Goal: Browse casually

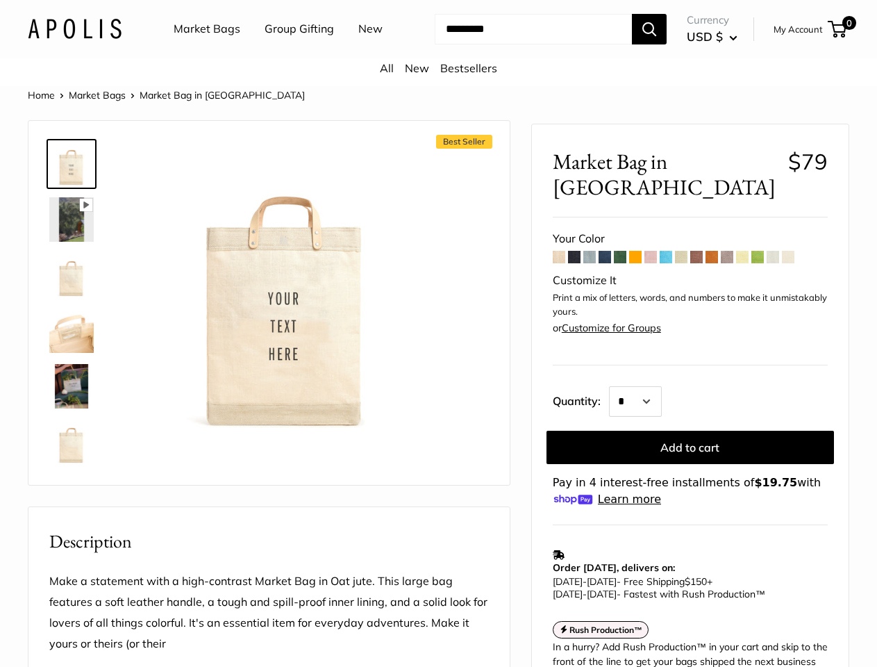
click at [438, 333] on div "Best Seller Pause Play % buffered 00:00 Unmute Mute Exit fullscreen Enter fulls…" at bounding box center [269, 303] width 446 height 336
click at [438, 44] on input "Search..." at bounding box center [533, 29] width 197 height 31
click at [287, 51] on ul "Market Bags Group Gifting New" at bounding box center [290, 29] width 233 height 44
click at [521, 44] on input "Search..." at bounding box center [533, 29] width 197 height 31
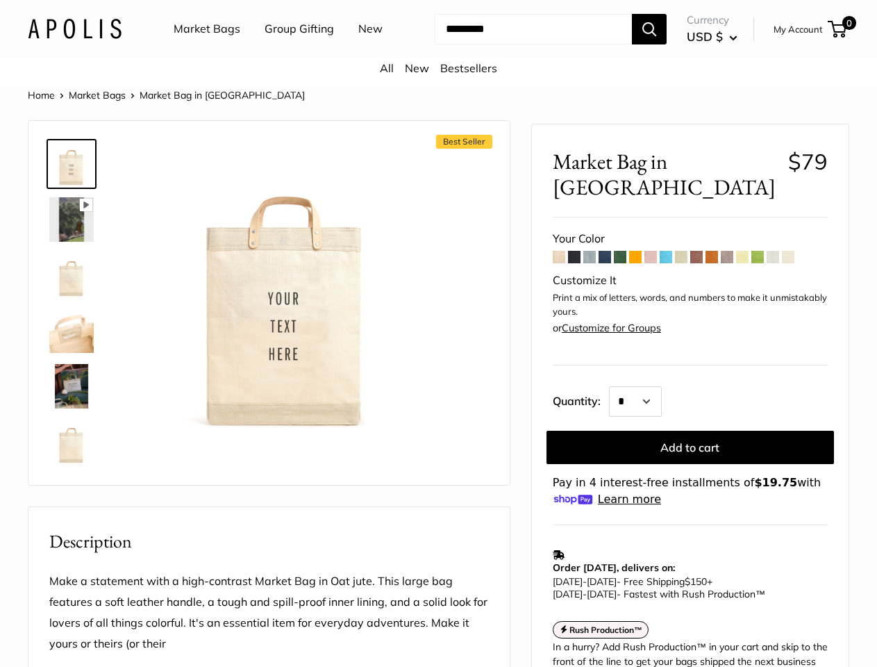
click at [438, 385] on div "Best Seller Pause Play % buffered 00:00 Unmute Mute Exit fullscreen Enter fulls…" at bounding box center [269, 303] width 446 height 336
